Goal: Information Seeking & Learning: Learn about a topic

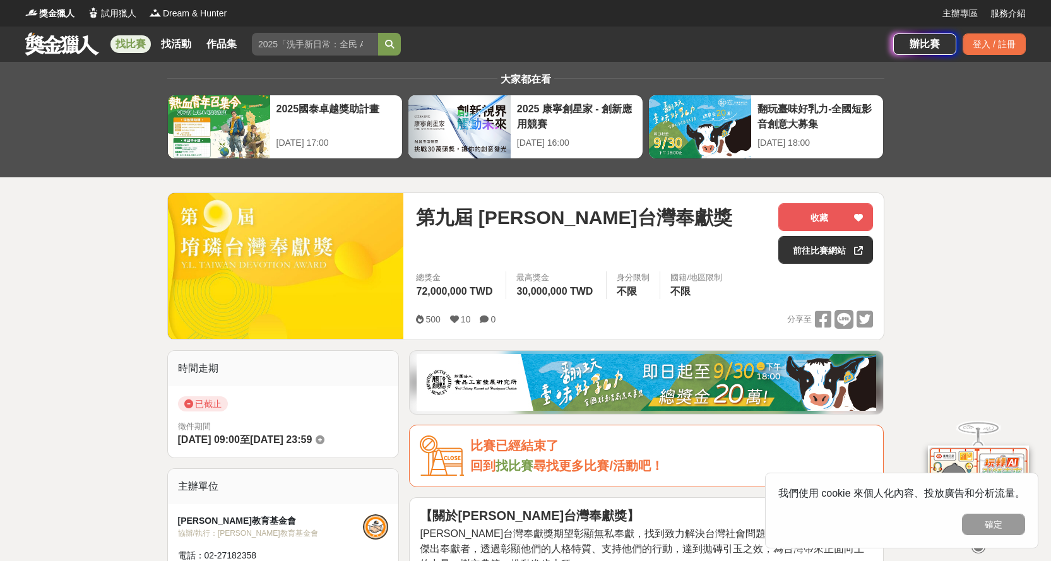
click at [192, 44] on link "找活動" at bounding box center [176, 44] width 40 height 18
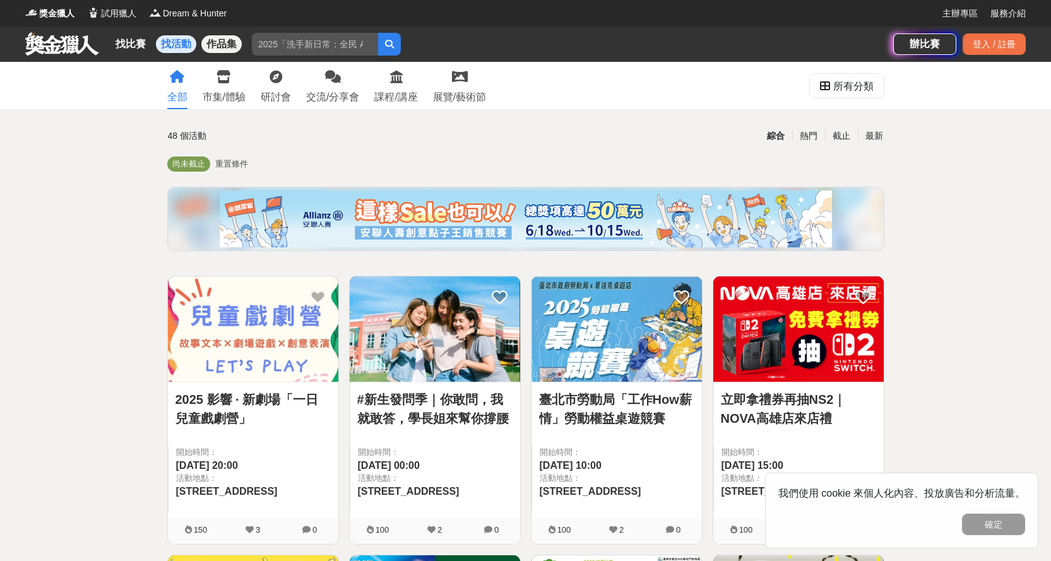
click at [220, 43] on link "作品集" at bounding box center [221, 44] width 40 height 18
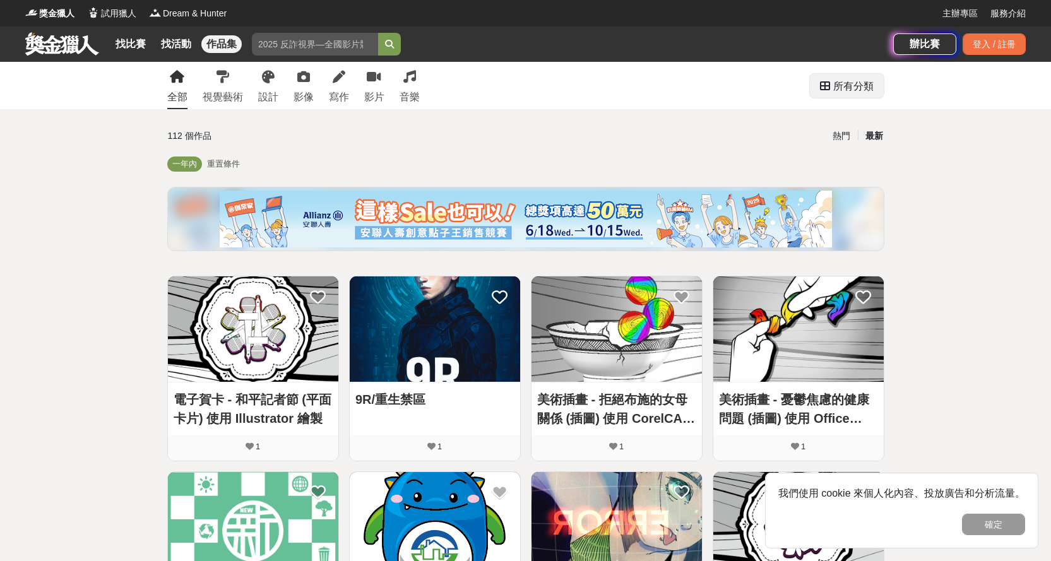
click at [856, 98] on div "所有分類" at bounding box center [853, 86] width 40 height 25
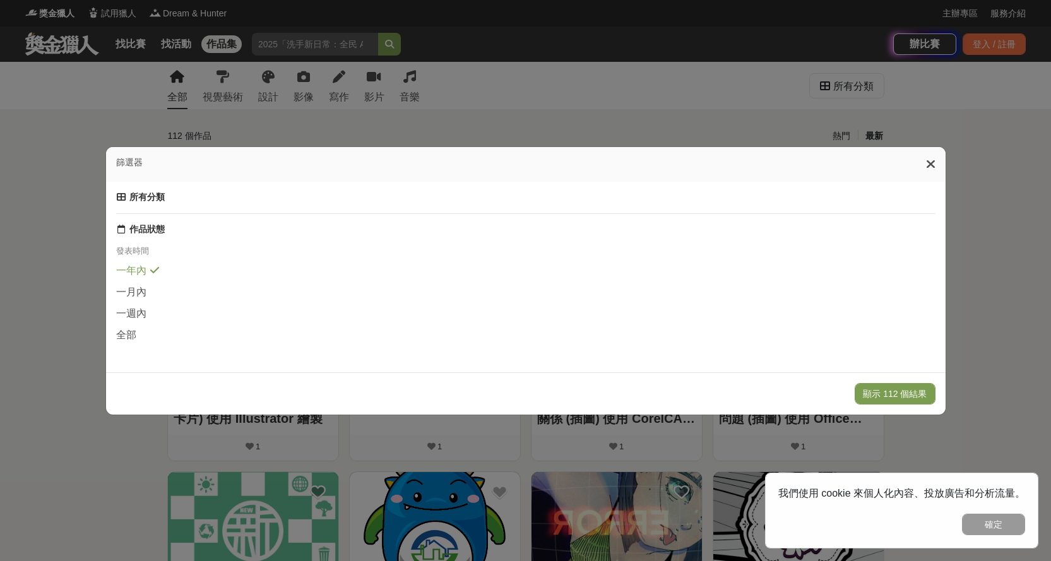
click at [933, 158] on icon at bounding box center [930, 164] width 9 height 13
